Goal: Transaction & Acquisition: Purchase product/service

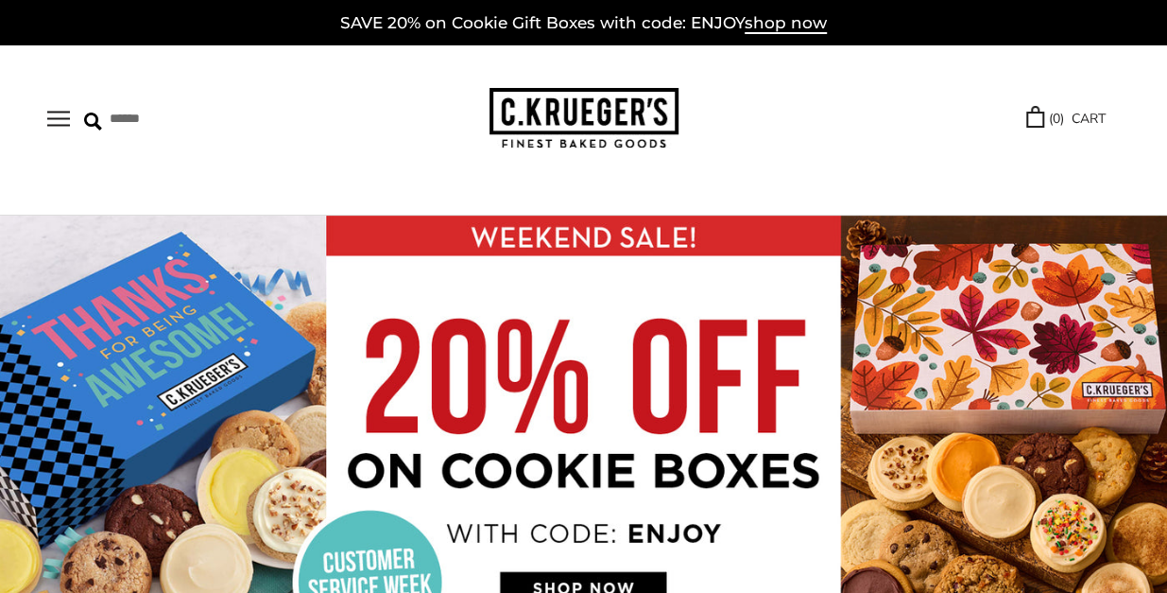
click at [0, 0] on link "Thank You" at bounding box center [0, 0] width 0 height 0
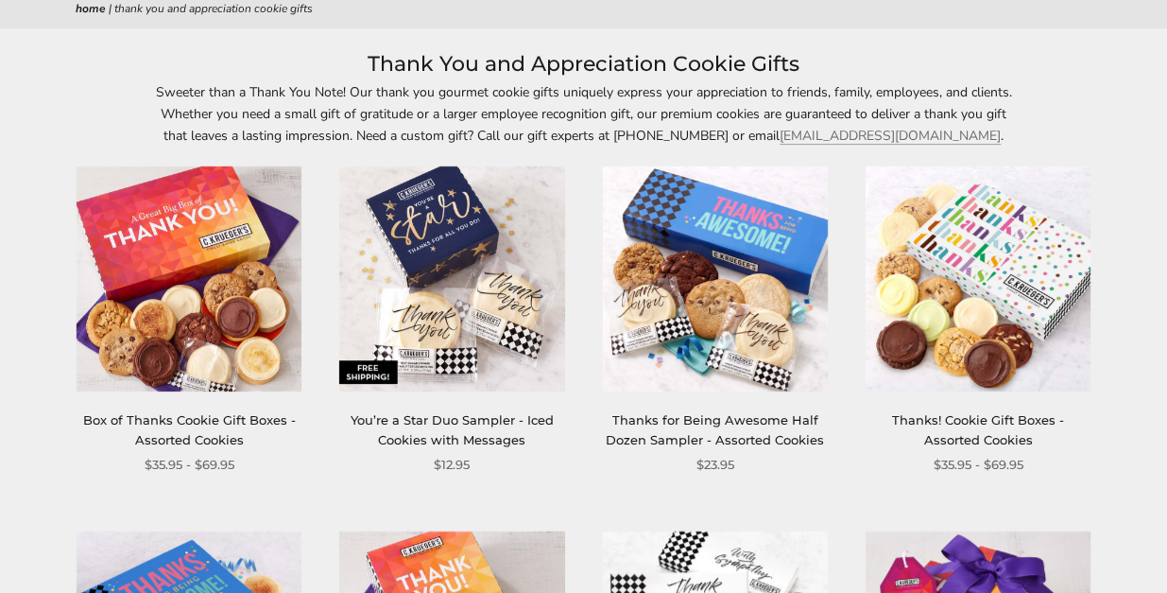
scroll to position [228, 0]
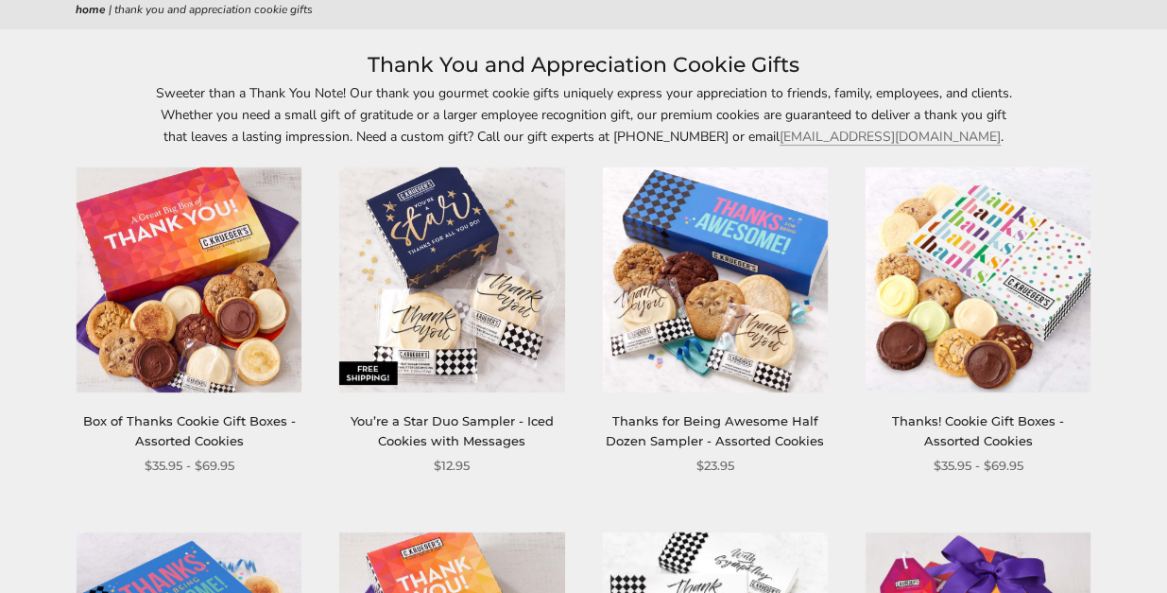
click at [211, 341] on img at bounding box center [189, 278] width 225 height 225
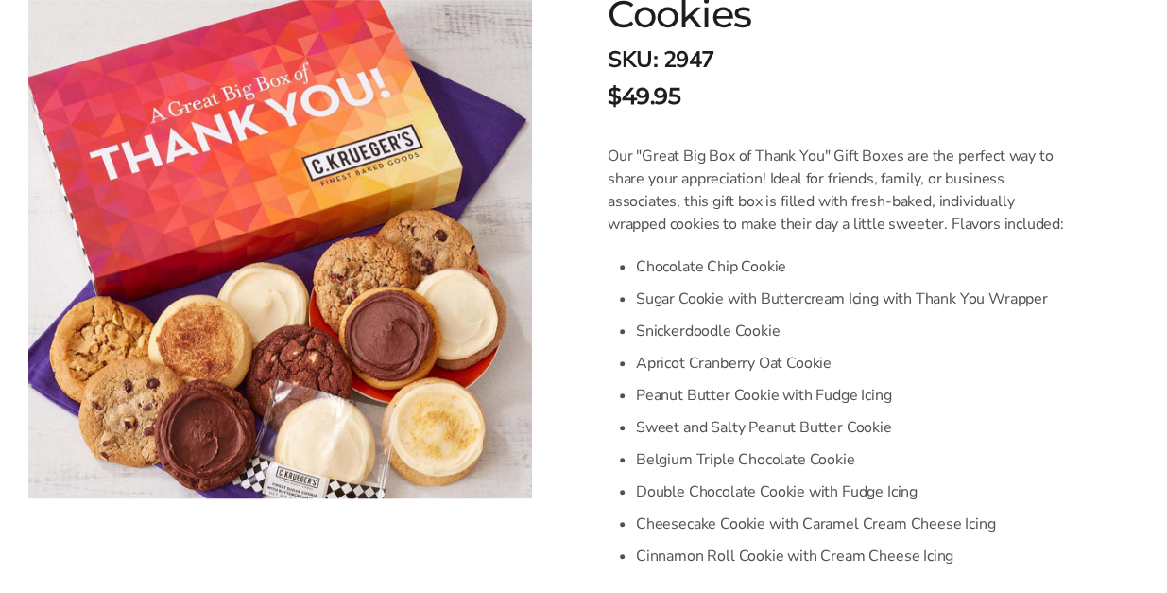
scroll to position [459, 0]
